Goal: Task Accomplishment & Management: Use online tool/utility

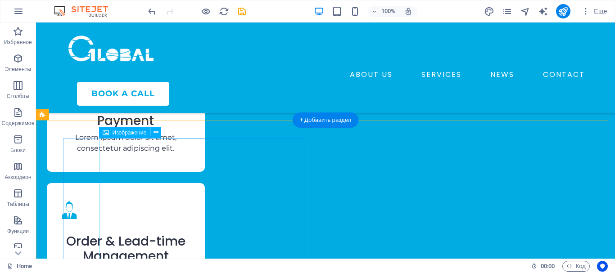
scroll to position [1786, 0]
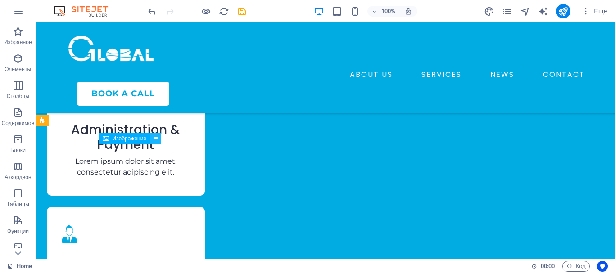
click at [154, 138] on icon at bounding box center [155, 138] width 5 height 9
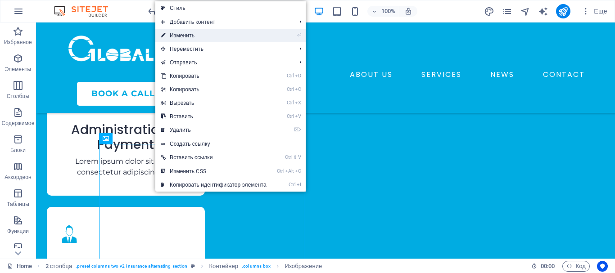
click at [183, 32] on link "⏎ Изменить" at bounding box center [213, 36] width 117 height 14
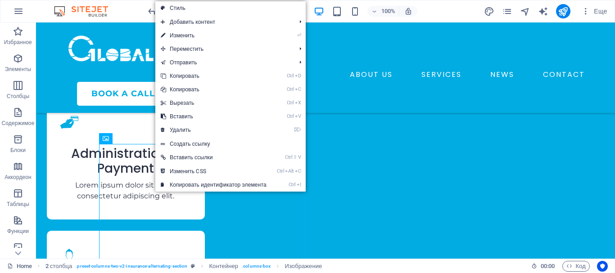
select select "px"
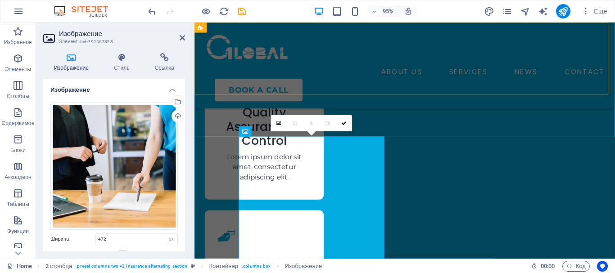
scroll to position [1885, 0]
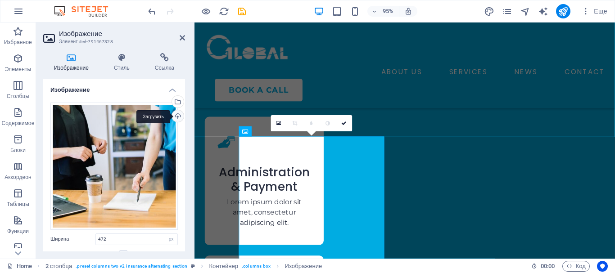
click at [176, 114] on div "Загрузить" at bounding box center [177, 117] width 14 height 14
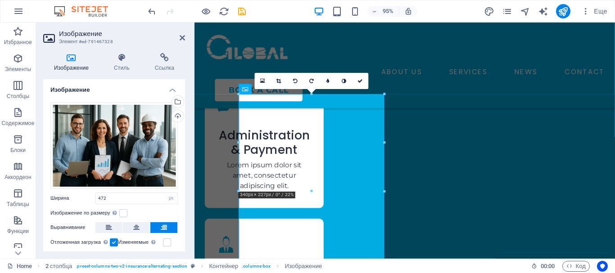
scroll to position [1930, 0]
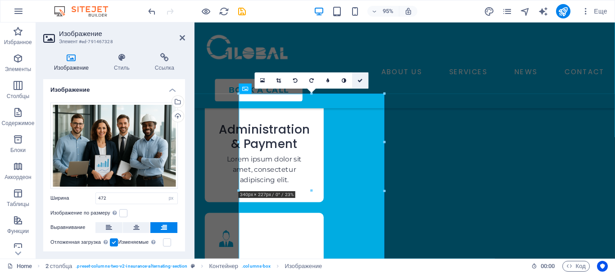
click at [363, 77] on link at bounding box center [360, 80] width 16 height 16
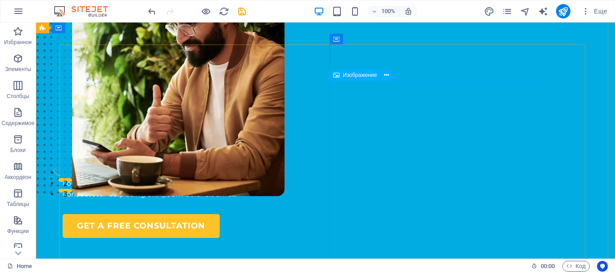
scroll to position [0, 0]
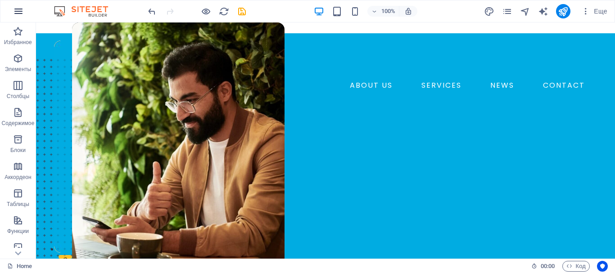
click at [16, 9] on icon "button" at bounding box center [18, 11] width 11 height 11
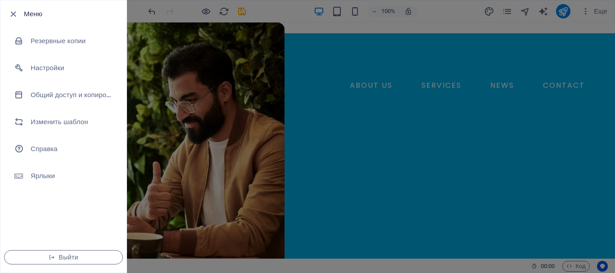
click at [170, 21] on div at bounding box center [307, 136] width 615 height 273
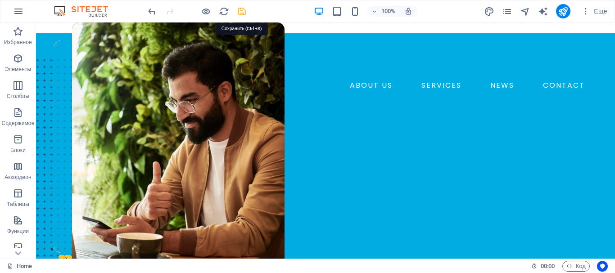
drag, startPoint x: 242, startPoint y: 8, endPoint x: 152, endPoint y: 8, distance: 89.6
click at [242, 8] on icon "save" at bounding box center [242, 11] width 10 height 10
click at [16, 10] on icon "button" at bounding box center [18, 11] width 11 height 11
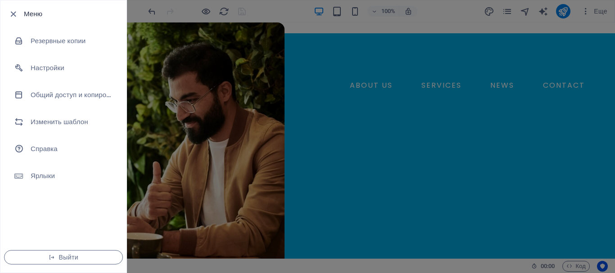
click at [301, 32] on div at bounding box center [307, 136] width 615 height 273
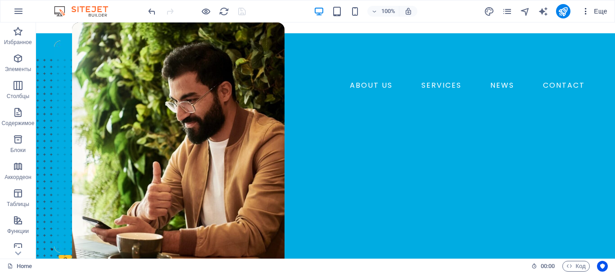
click at [604, 9] on span "Еще" at bounding box center [594, 11] width 26 height 9
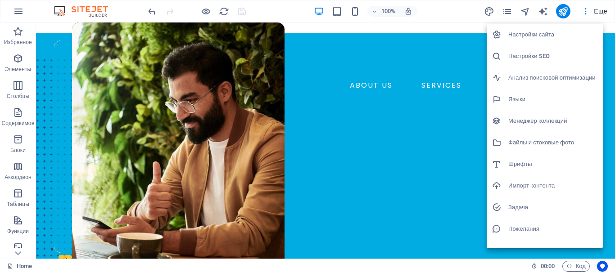
click at [188, 23] on div at bounding box center [307, 136] width 615 height 273
